Goal: Find specific page/section: Find specific page/section

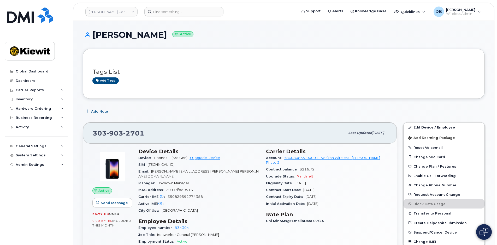
scroll to position [157, 0]
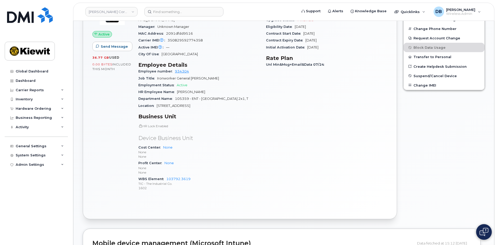
click at [232, 123] on section "Business Unit HR Lock Enabled Device Business Unit Cost Center None None None P…" at bounding box center [198, 153] width 121 height 78
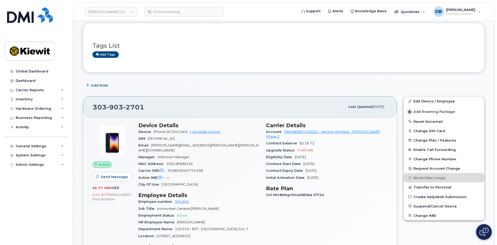
scroll to position [0, 0]
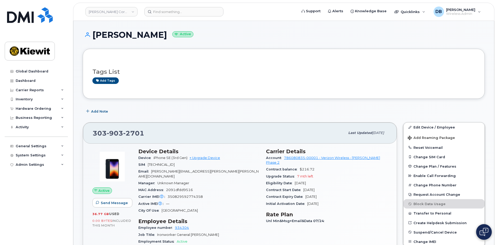
click at [241, 112] on div "Add Note" at bounding box center [284, 111] width 402 height 9
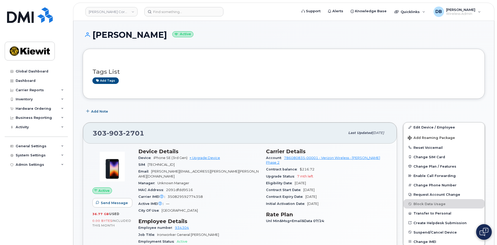
click at [220, 107] on div "Add Note" at bounding box center [284, 111] width 402 height 9
